Goal: Understand process/instructions: Learn how to perform a task or action

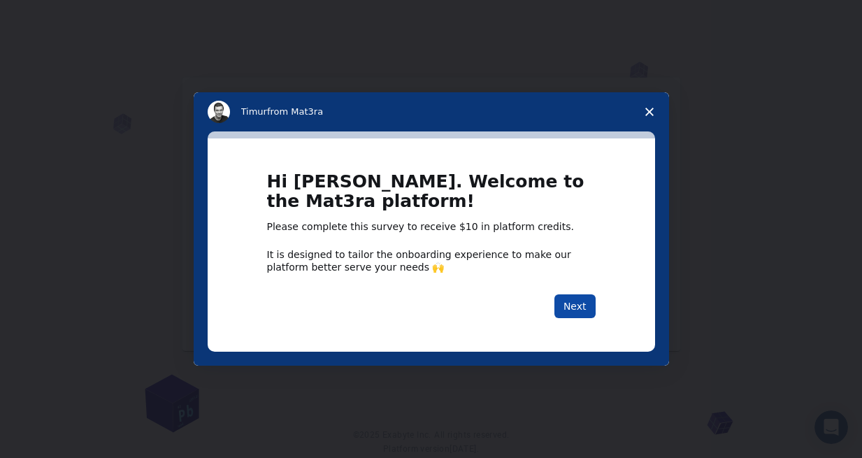
click at [579, 312] on button "Next" at bounding box center [575, 306] width 41 height 24
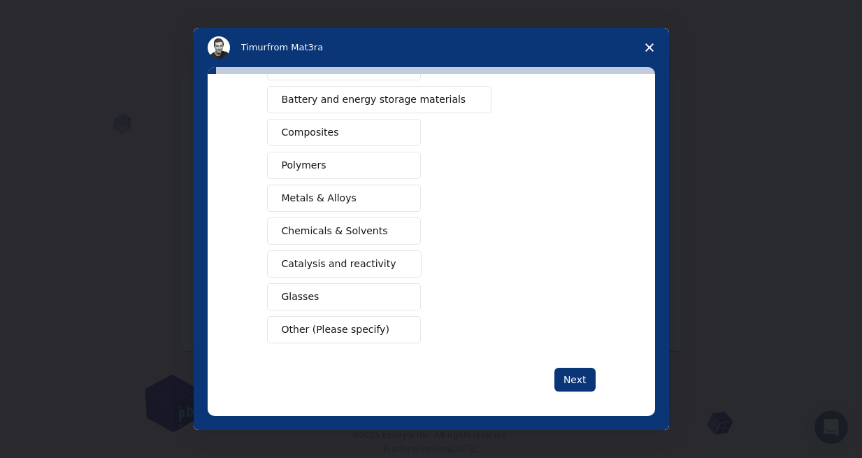
scroll to position [217, 0]
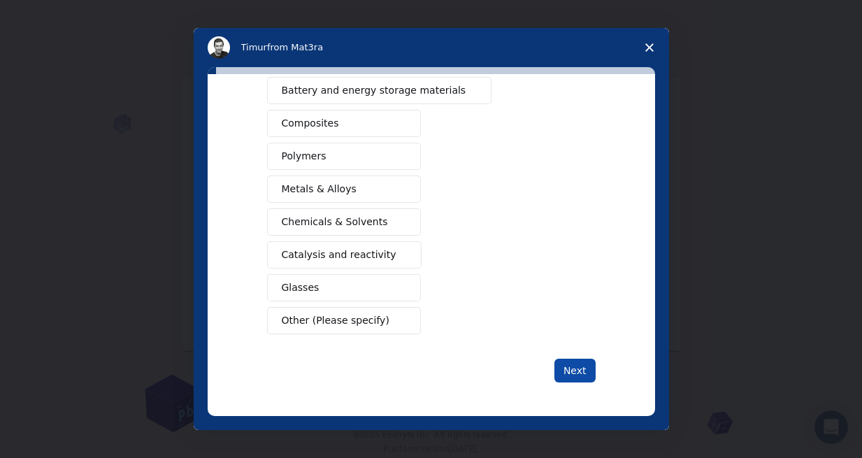
click at [578, 371] on button "Next" at bounding box center [575, 371] width 41 height 24
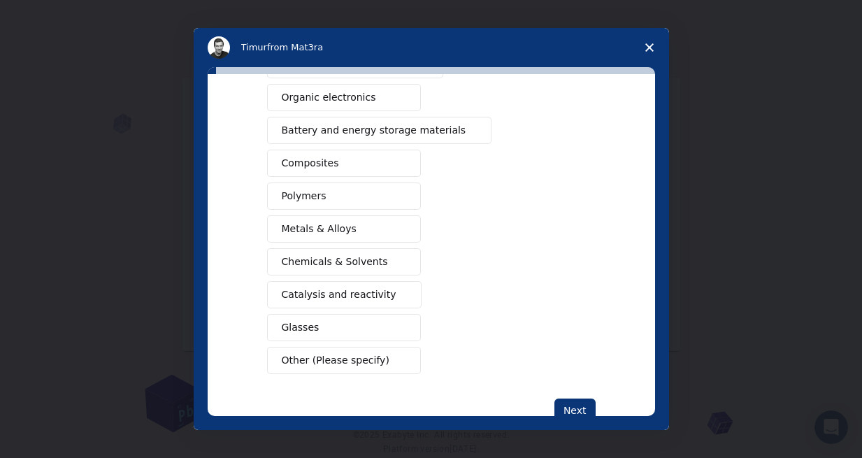
scroll to position [178, 0]
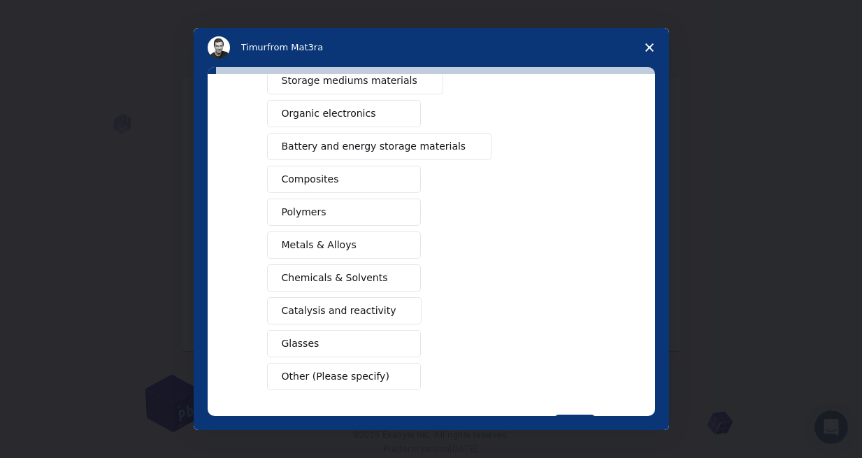
click at [308, 271] on span "Chemicals & Solvents" at bounding box center [335, 278] width 106 height 15
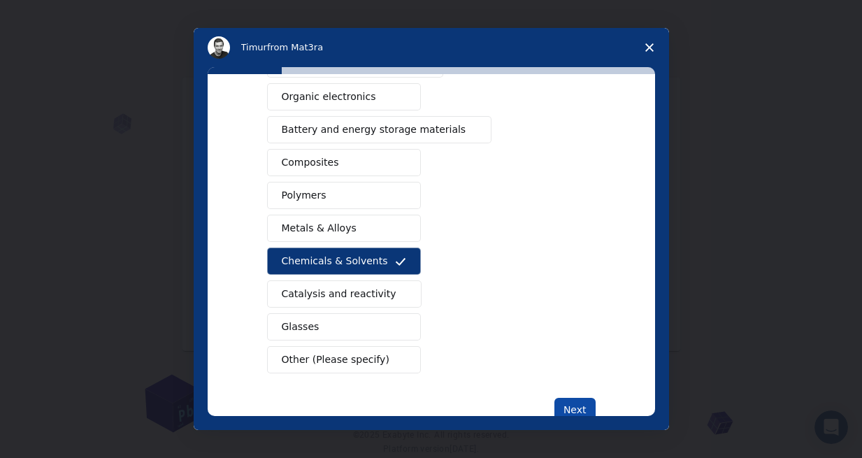
click at [575, 408] on button "Next" at bounding box center [575, 410] width 41 height 24
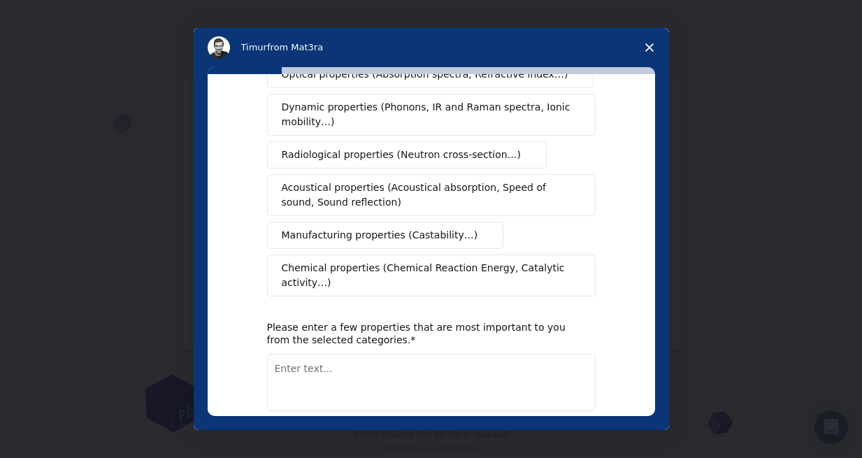
scroll to position [242, 0]
click at [541, 266] on span "Chemical properties (Chemical Reaction Energy, Catalytic activity…)" at bounding box center [427, 275] width 290 height 29
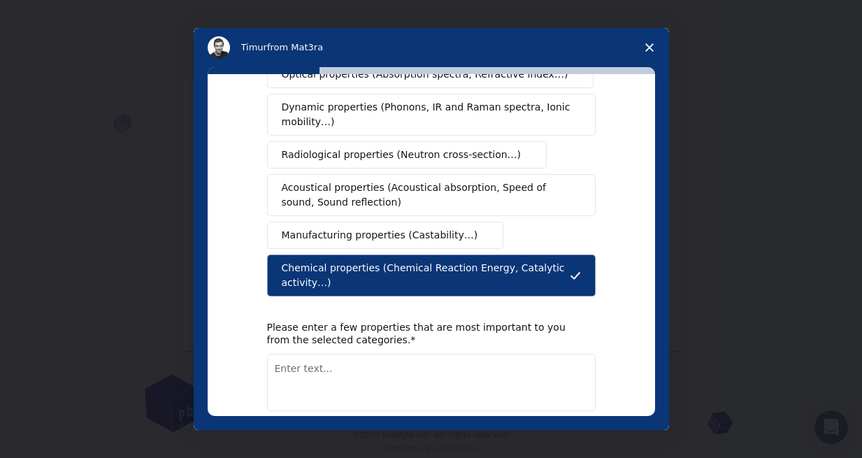
scroll to position [304, 0]
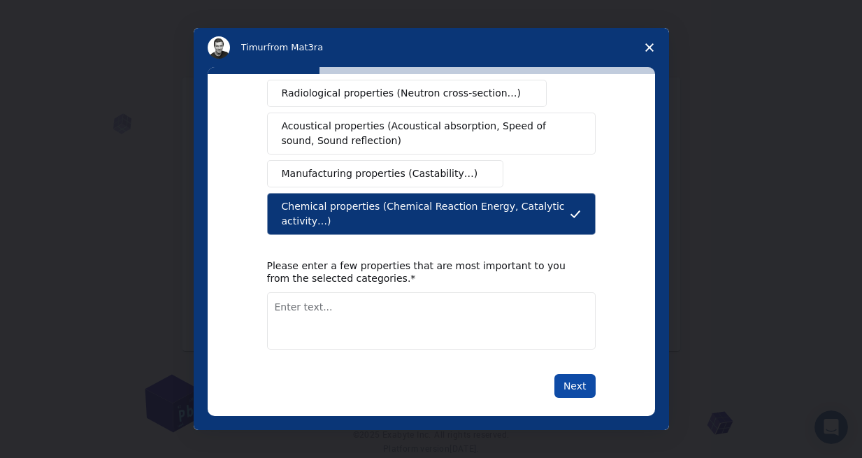
click at [562, 374] on button "Next" at bounding box center [575, 386] width 41 height 24
click at [571, 327] on textarea "Enter text..." at bounding box center [431, 320] width 329 height 57
type textarea "drug design"
click at [585, 378] on button "Next" at bounding box center [575, 386] width 41 height 24
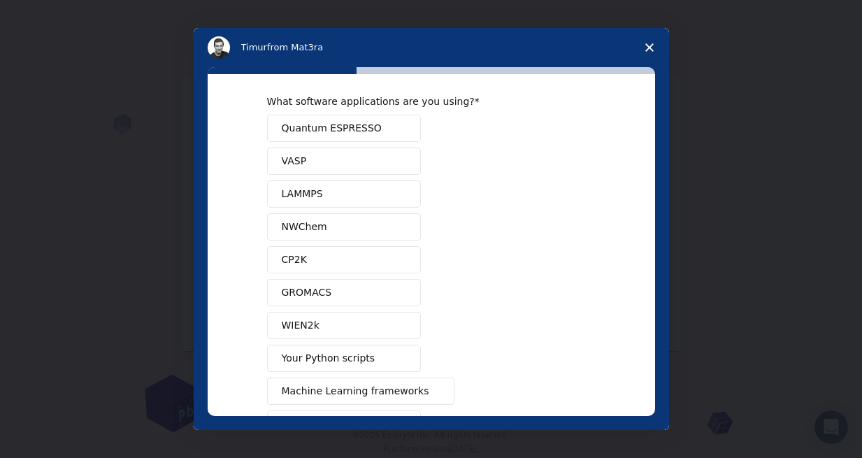
scroll to position [10, 0]
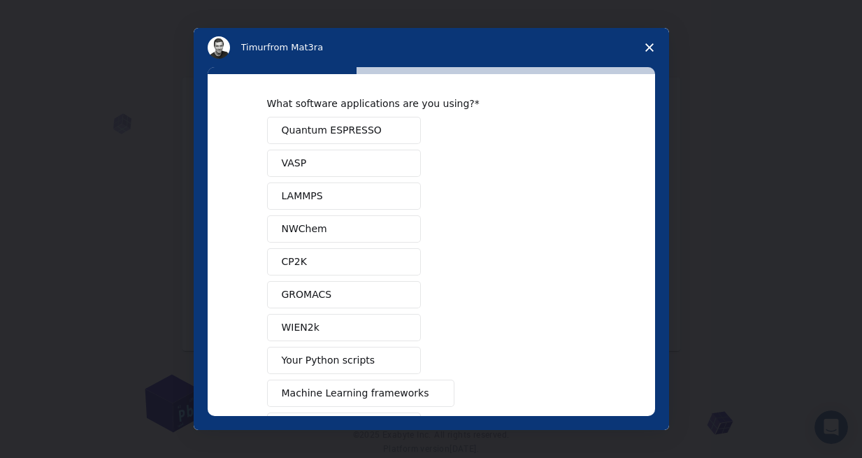
click at [377, 259] on button "CP2K" at bounding box center [344, 261] width 154 height 27
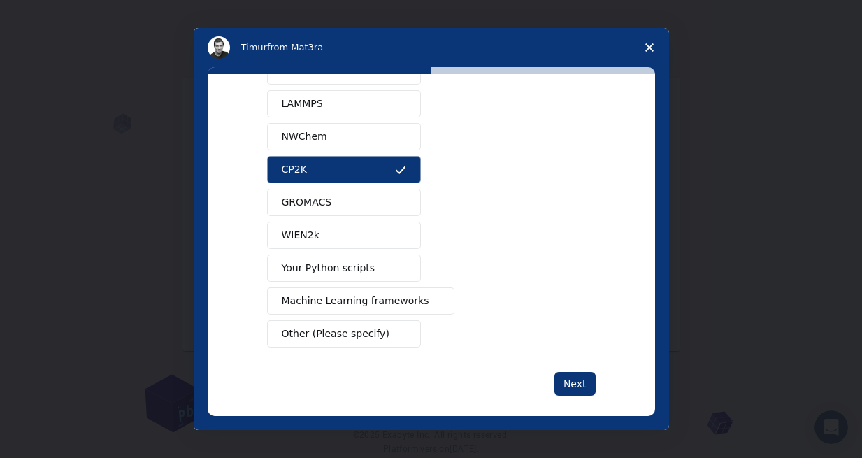
scroll to position [104, 0]
click at [585, 380] on button "Next" at bounding box center [575, 383] width 41 height 24
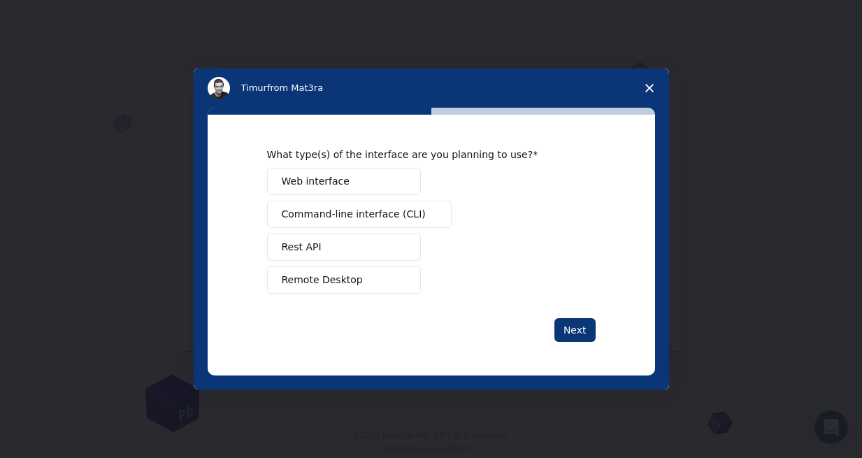
click at [373, 177] on button "Web interface" at bounding box center [344, 181] width 154 height 27
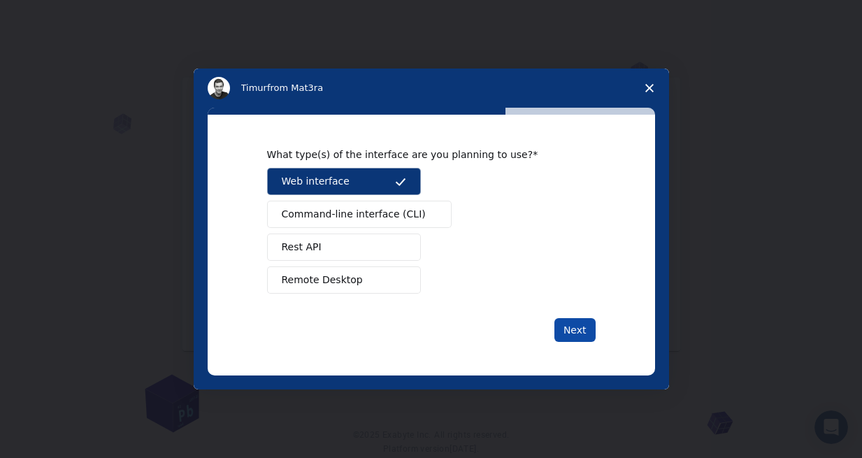
click at [577, 330] on button "Next" at bounding box center [575, 330] width 41 height 24
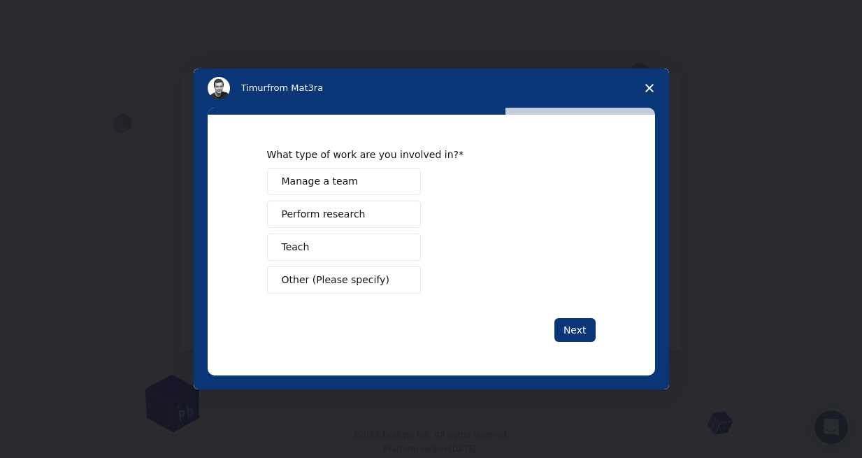
click at [392, 180] on button "Manage a team" at bounding box center [344, 181] width 154 height 27
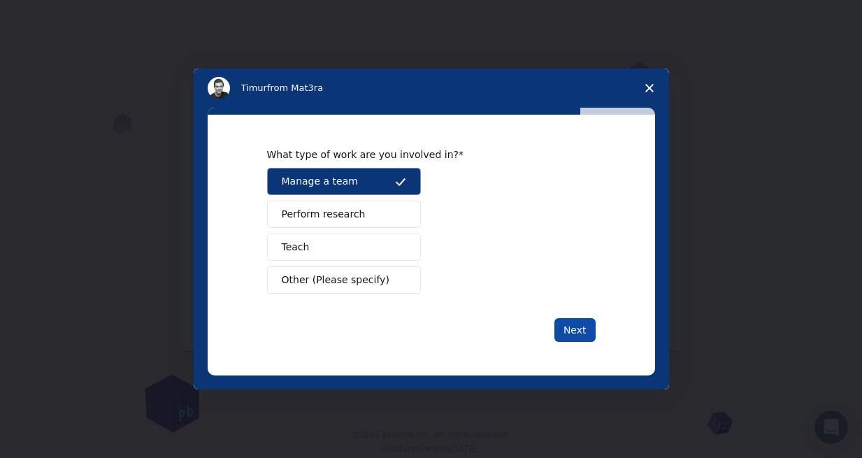
click at [571, 331] on button "Next" at bounding box center [575, 330] width 41 height 24
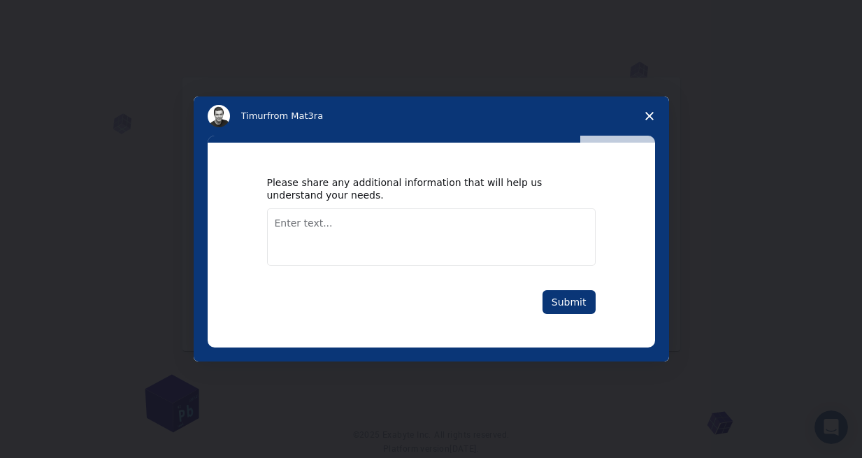
click at [488, 232] on textarea "Enter text..." at bounding box center [431, 236] width 329 height 57
type textarea "molecular modeling"
click at [586, 295] on button "Submit" at bounding box center [569, 302] width 53 height 24
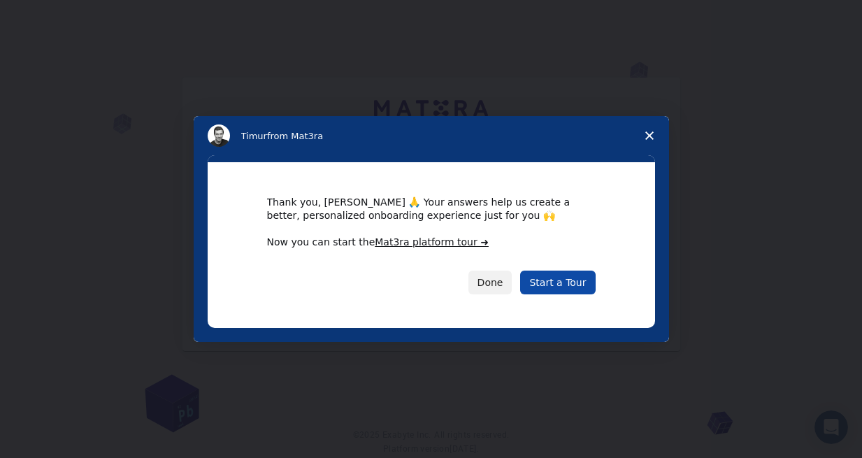
click at [579, 283] on link "Start a Tour" at bounding box center [557, 283] width 75 height 24
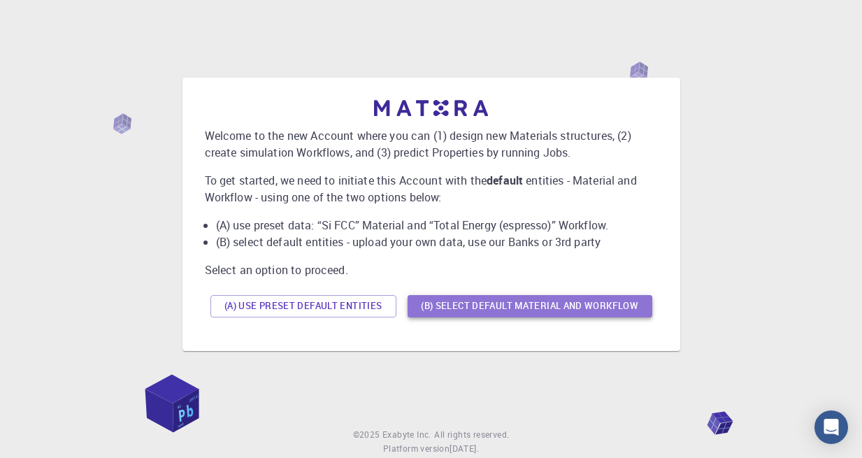
click at [576, 306] on button "(B) Select default material and workflow" at bounding box center [530, 306] width 245 height 22
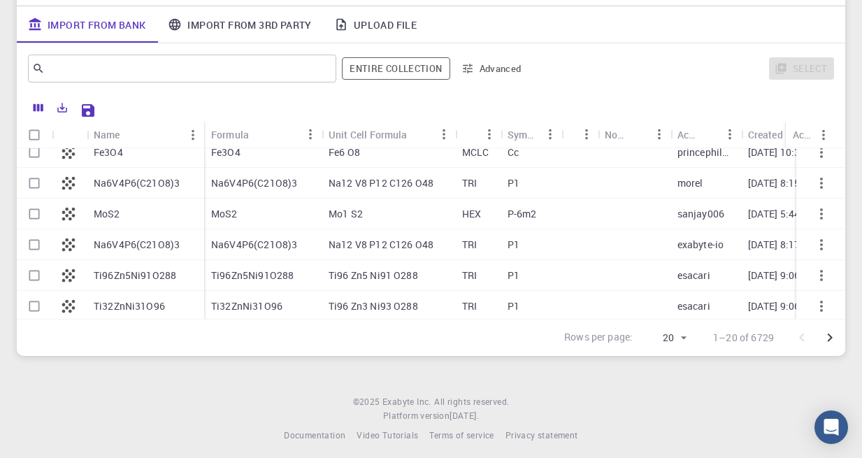
scroll to position [455, 0]
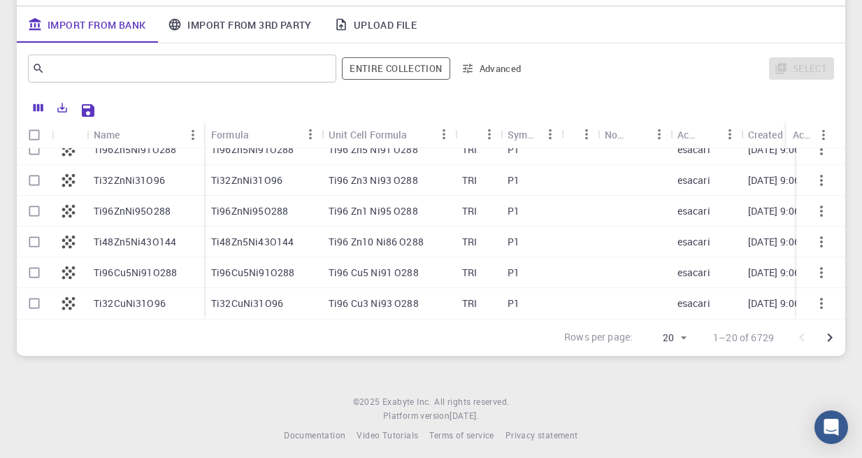
click at [250, 33] on link "Import From 3rd Party" at bounding box center [240, 24] width 166 height 36
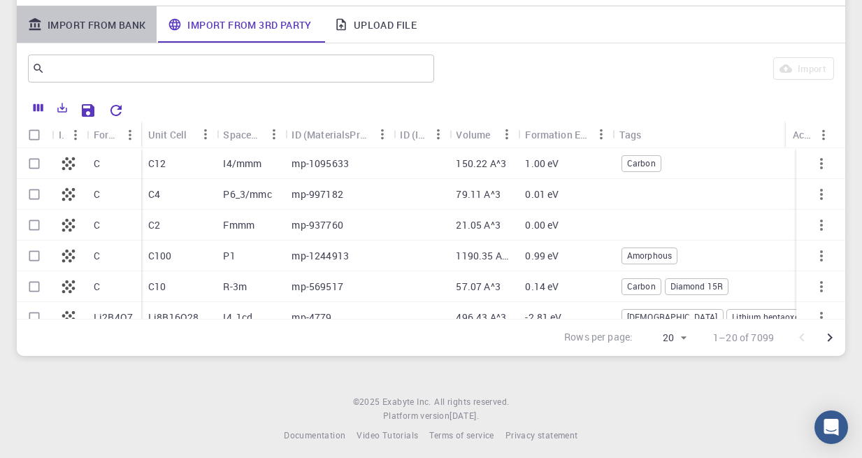
click at [113, 34] on link "Import From Bank" at bounding box center [87, 24] width 140 height 36
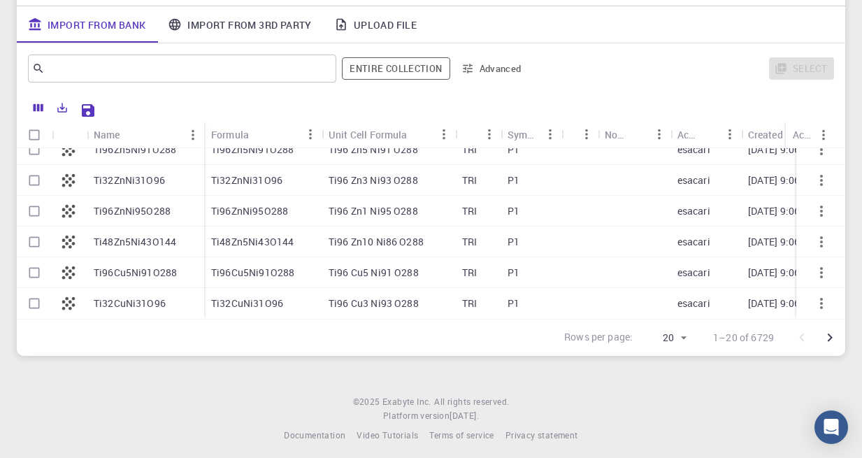
scroll to position [0, 0]
